Goal: Information Seeking & Learning: Find specific fact

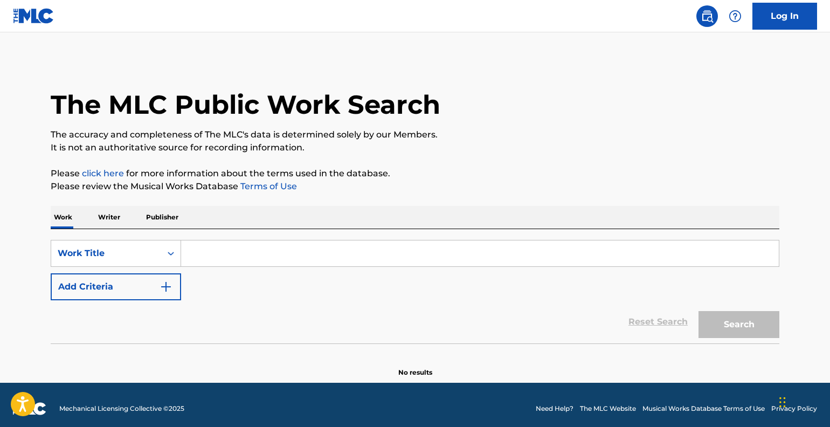
click at [236, 239] on div "SearchWithCriteria3fab61d7-1ebe-4fbc-9600-66111045274e Work Title Add Criteria …" at bounding box center [415, 286] width 728 height 114
click at [236, 240] on input "Search Form" at bounding box center [479, 253] width 597 height 26
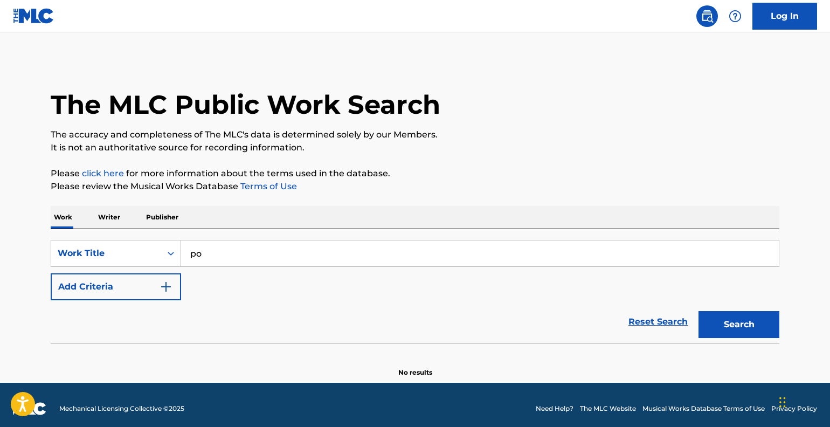
type input "p"
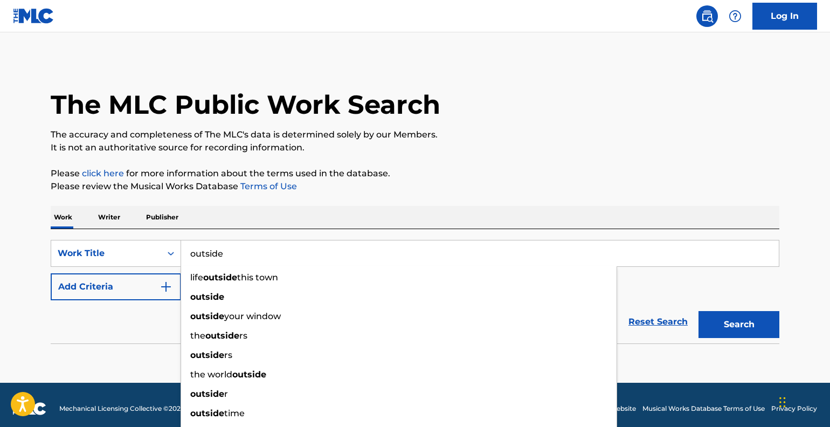
type input "outside"
click at [144, 296] on button "Add Criteria" at bounding box center [116, 286] width 130 height 27
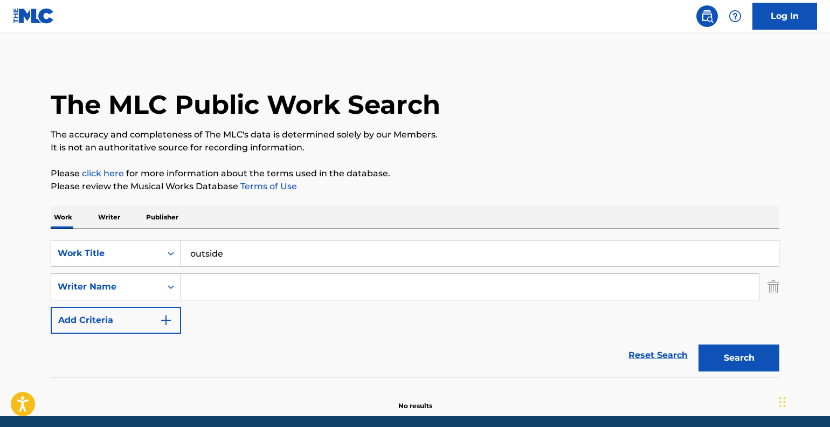
click at [205, 279] on input "Search Form" at bounding box center [469, 287] width 577 height 26
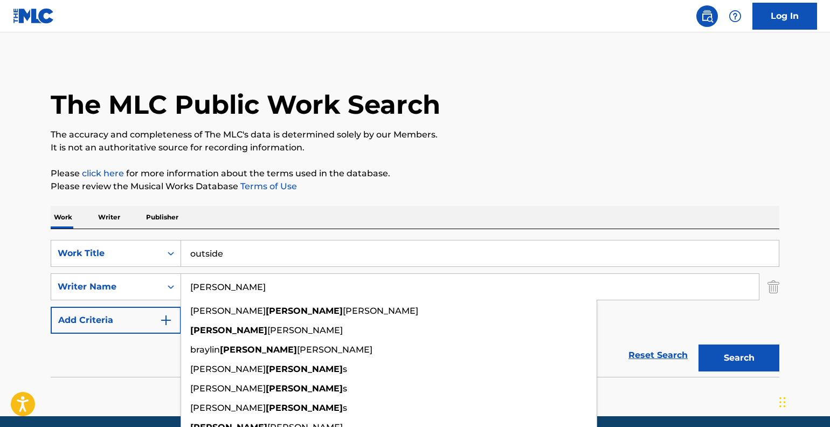
click at [698, 344] on button "Search" at bounding box center [738, 357] width 81 height 27
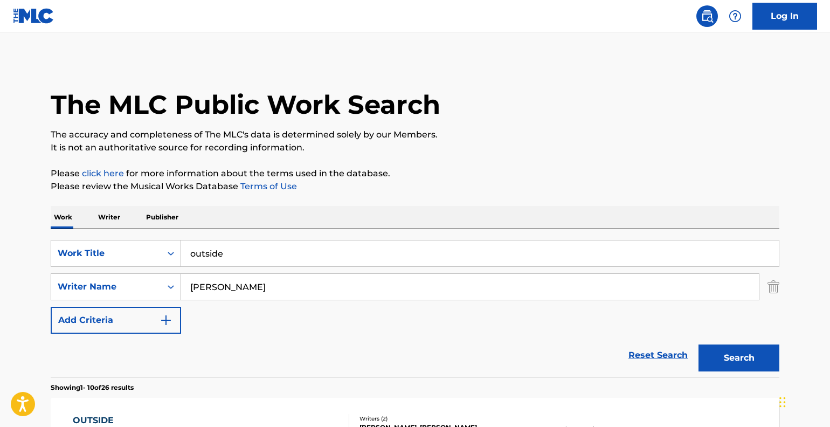
click at [193, 283] on input "[PERSON_NAME]" at bounding box center [469, 287] width 577 height 26
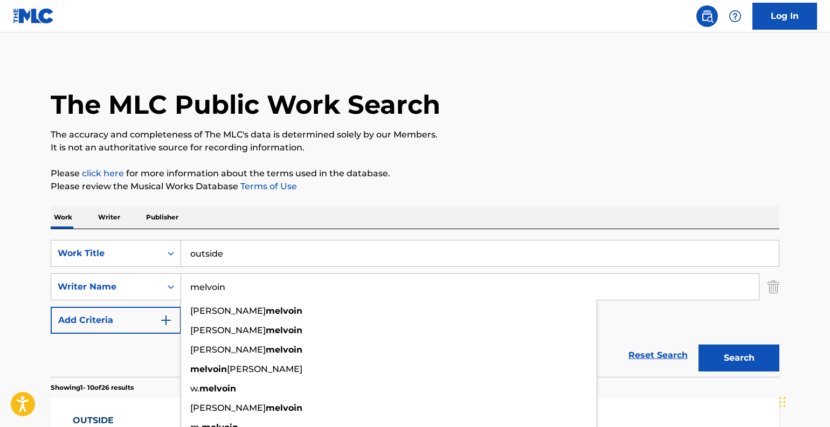
type input "melvoin"
click at [698, 344] on button "Search" at bounding box center [738, 357] width 81 height 27
